Goal: Task Accomplishment & Management: Manage account settings

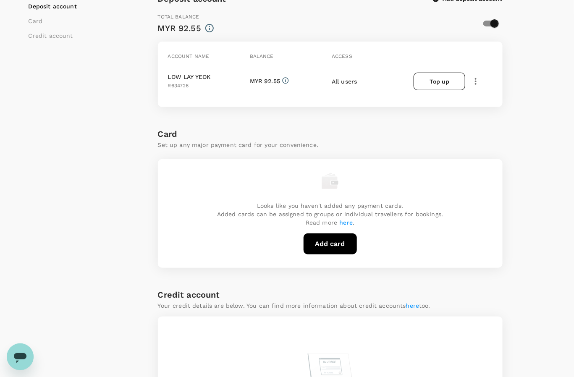
scroll to position [210, 0]
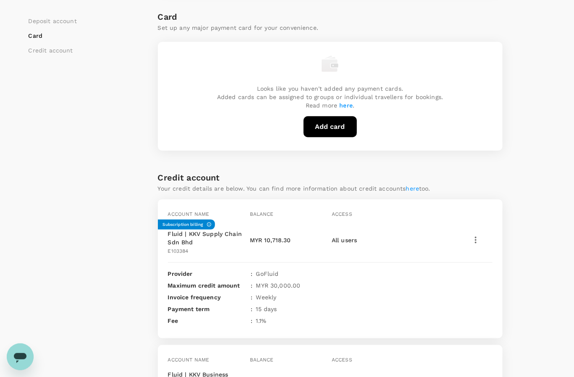
click at [545, 147] on div "Payment methods Deposit account Card Credit account Deposit account Add deposit…" at bounding box center [286, 149] width 537 height 660
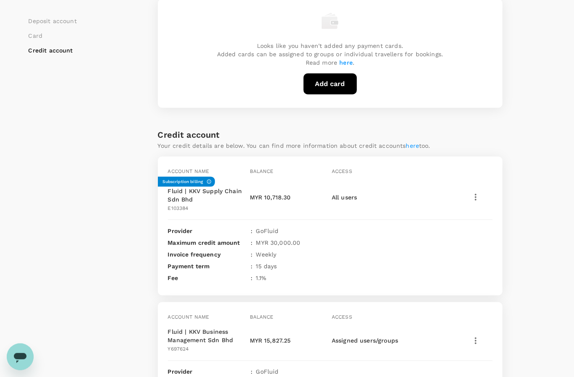
scroll to position [344, 0]
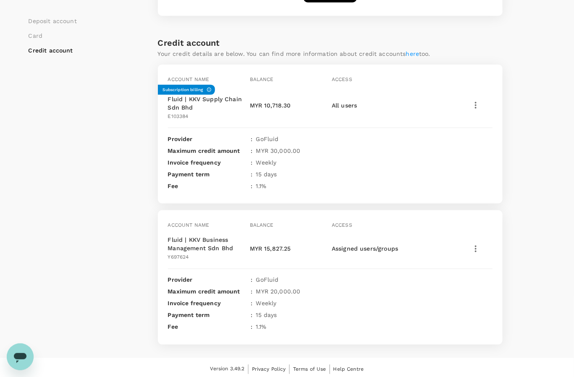
click at [473, 105] on icon "button" at bounding box center [475, 105] width 10 height 10
click at [491, 164] on span "View transactions" at bounding box center [510, 162] width 70 height 10
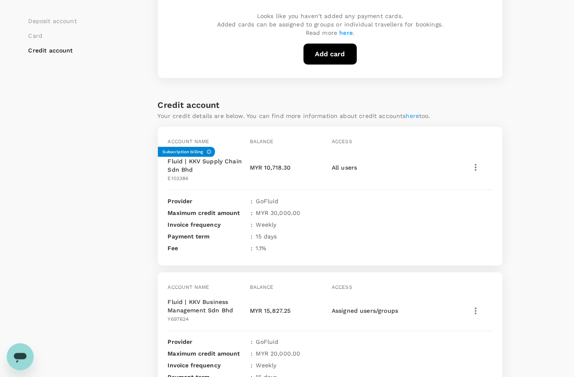
scroll to position [344, 0]
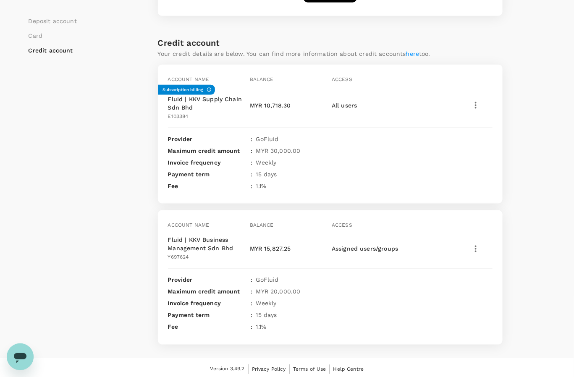
click at [476, 244] on icon "button" at bounding box center [475, 249] width 10 height 10
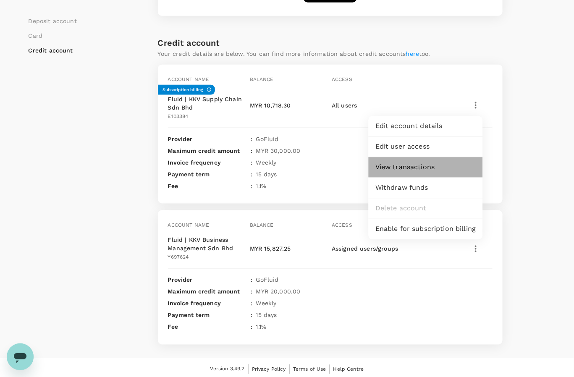
click at [420, 167] on span "View transactions" at bounding box center [425, 167] width 101 height 10
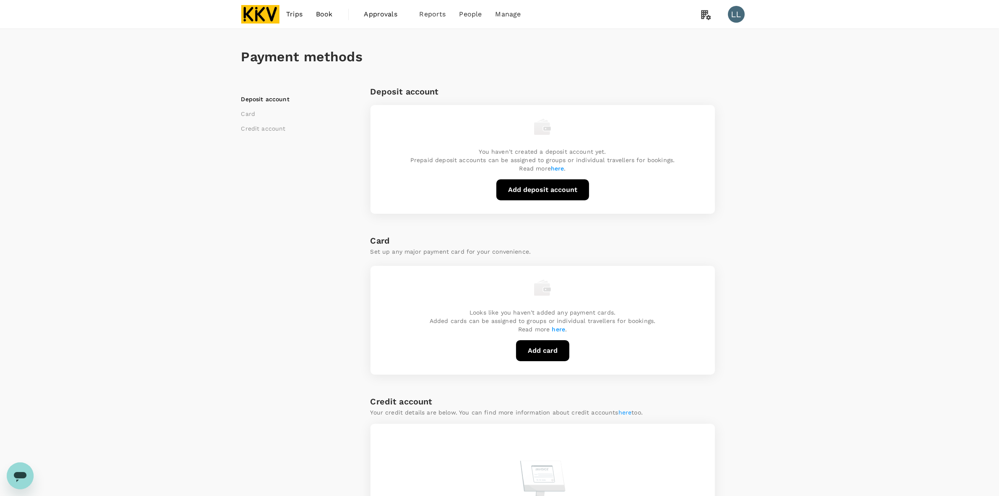
click at [762, 268] on div "Payment methods Deposit account Card Credit account Deposit account You haven't…" at bounding box center [499, 315] width 537 height 572
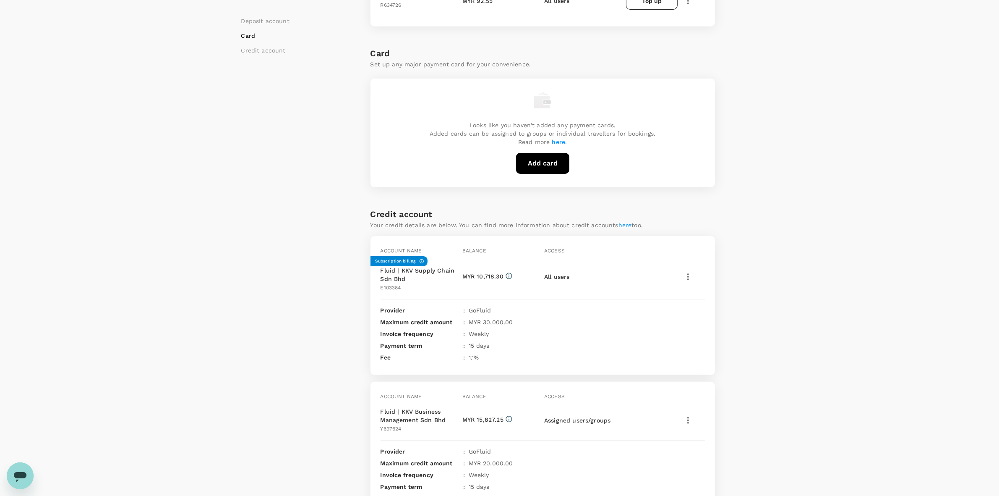
scroll to position [226, 0]
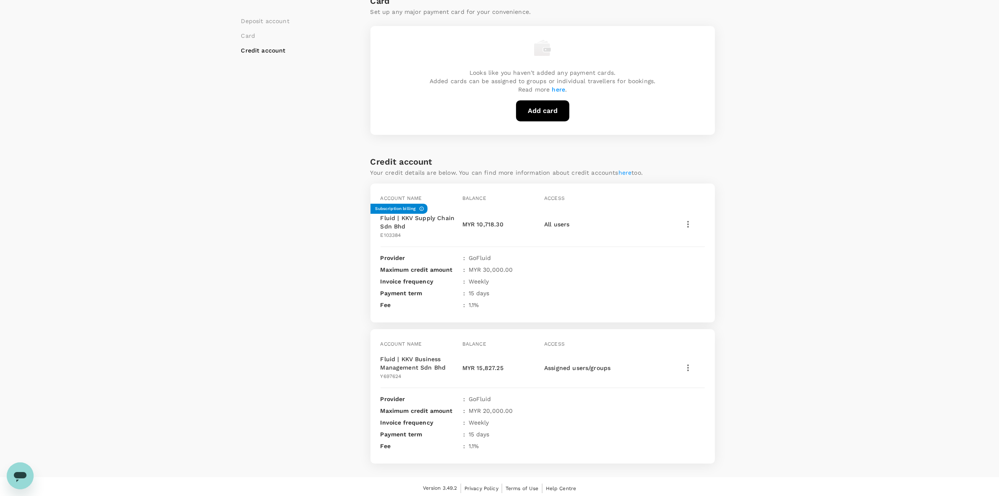
click at [775, 265] on div "Payment methods Deposit account Card Credit account Deposit account Add deposit…" at bounding box center [499, 139] width 999 height 673
click at [846, 180] on div "Payment methods Deposit account Card Credit account Deposit account Add deposit…" at bounding box center [499, 139] width 999 height 673
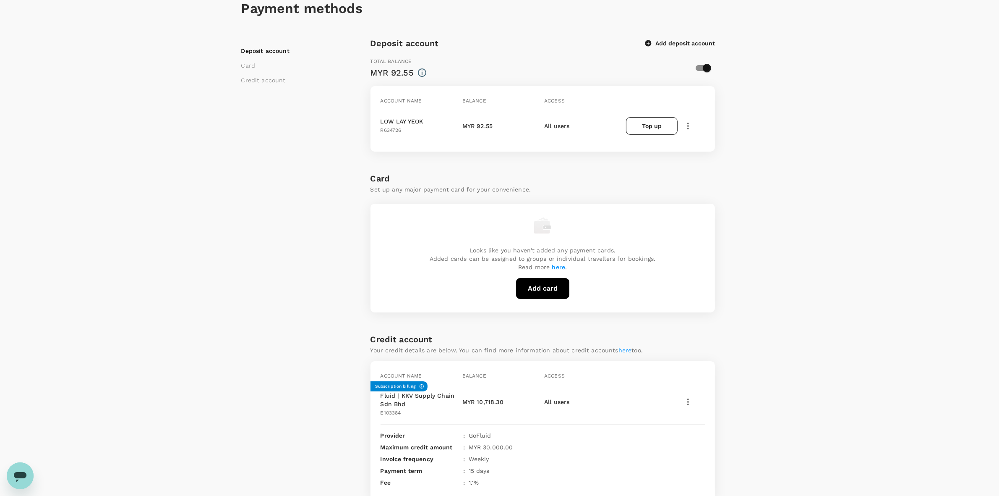
scroll to position [0, 0]
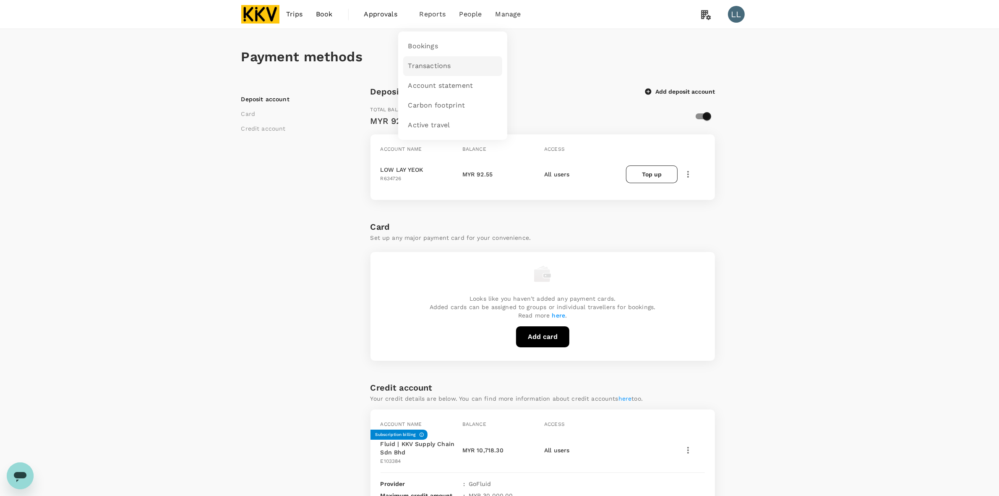
click at [426, 65] on span "Transactions" at bounding box center [429, 66] width 43 height 10
